Goal: Information Seeking & Learning: Learn about a topic

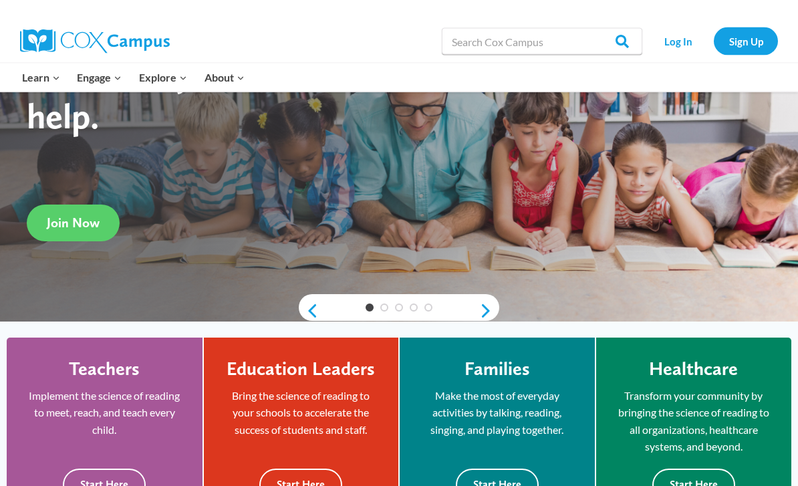
scroll to position [132, 0]
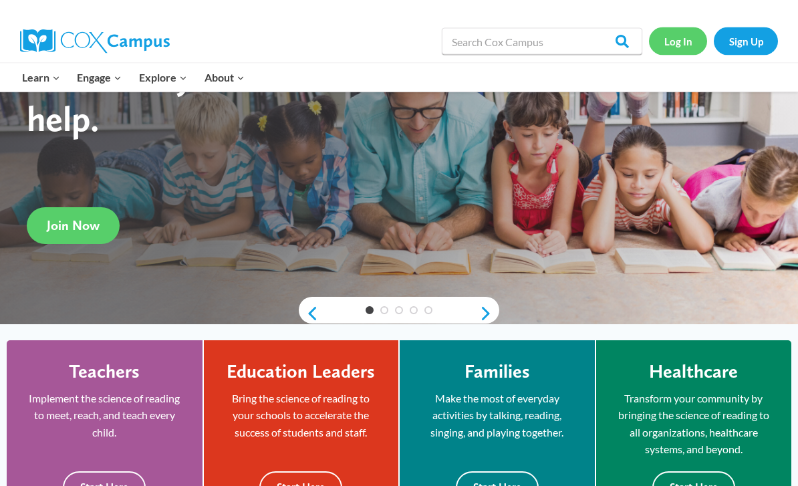
click at [685, 41] on link "Log In" at bounding box center [678, 40] width 58 height 27
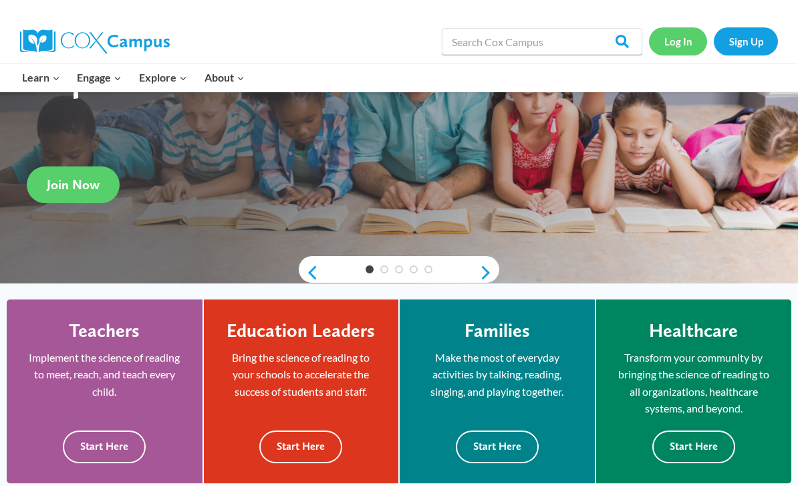
scroll to position [176, 0]
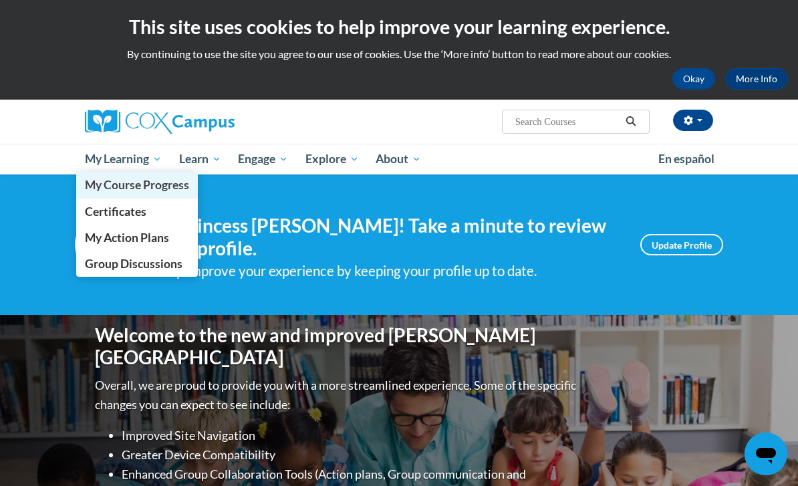
click at [143, 190] on span "My Course Progress" at bounding box center [137, 185] width 104 height 14
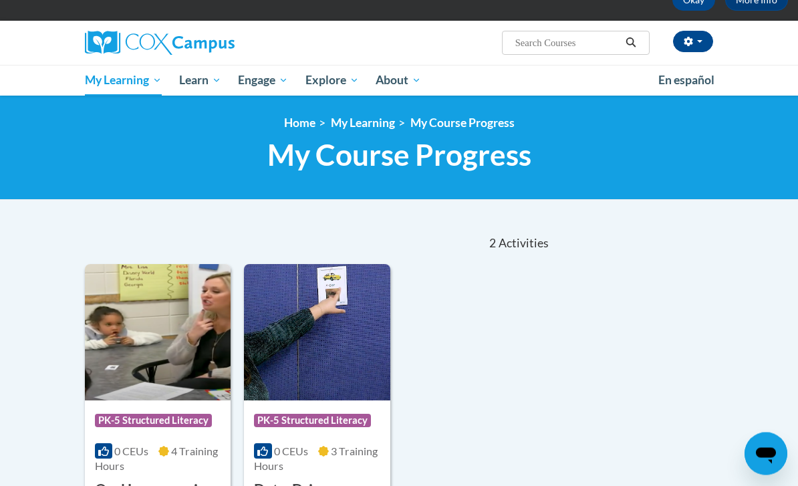
scroll to position [79, 0]
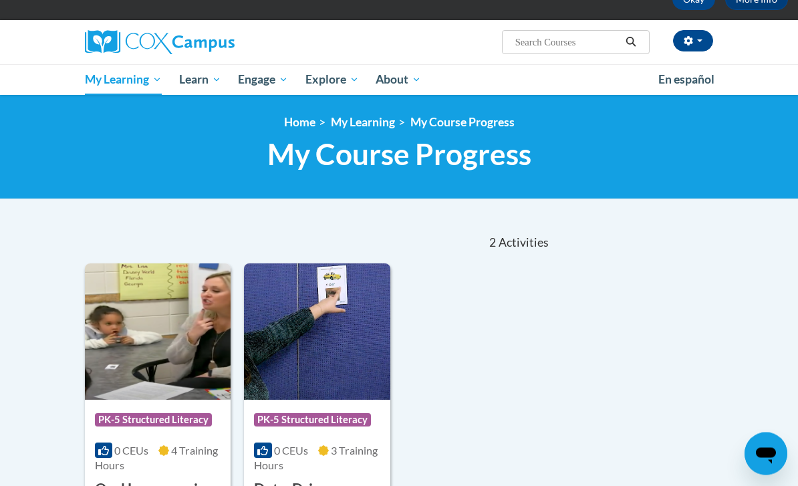
click at [143, 357] on img at bounding box center [158, 332] width 146 height 136
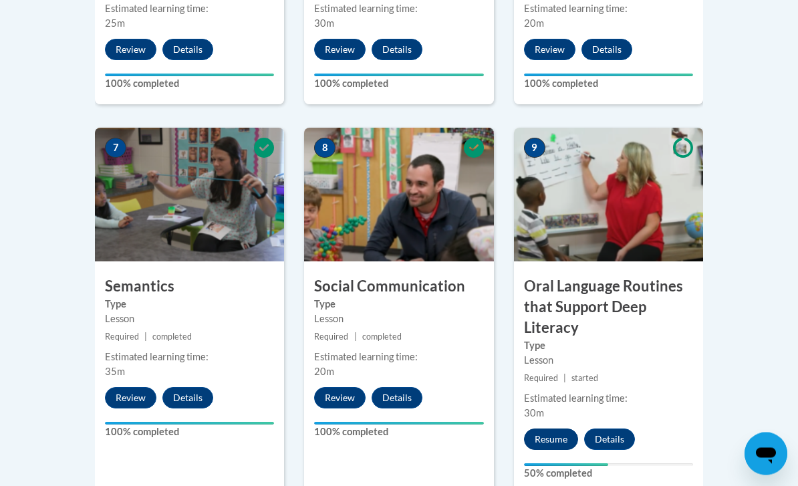
click at [553, 437] on button "Resume" at bounding box center [551, 439] width 54 height 21
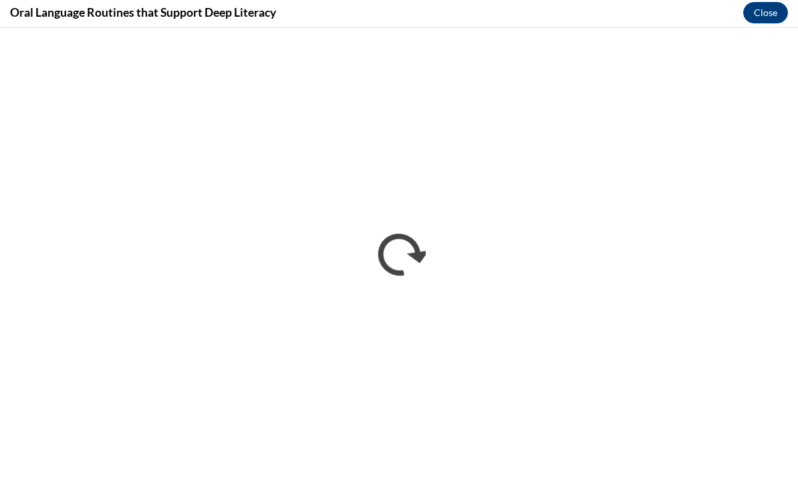
scroll to position [1136, 0]
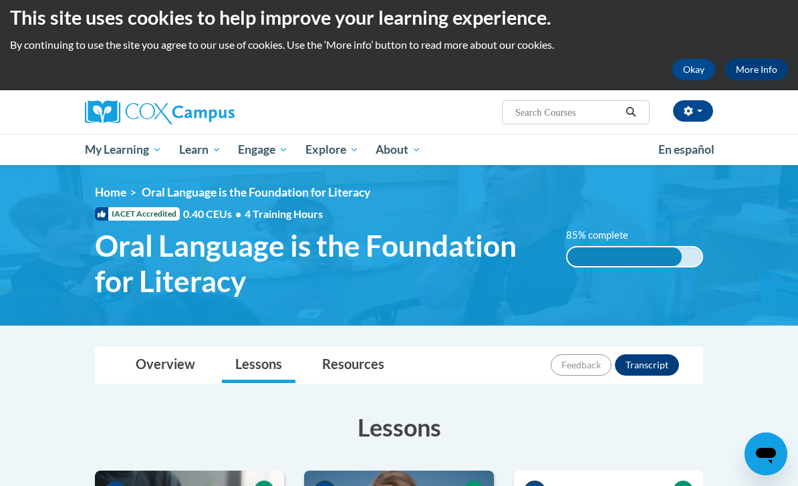
scroll to position [5, 0]
